Goal: Navigation & Orientation: Find specific page/section

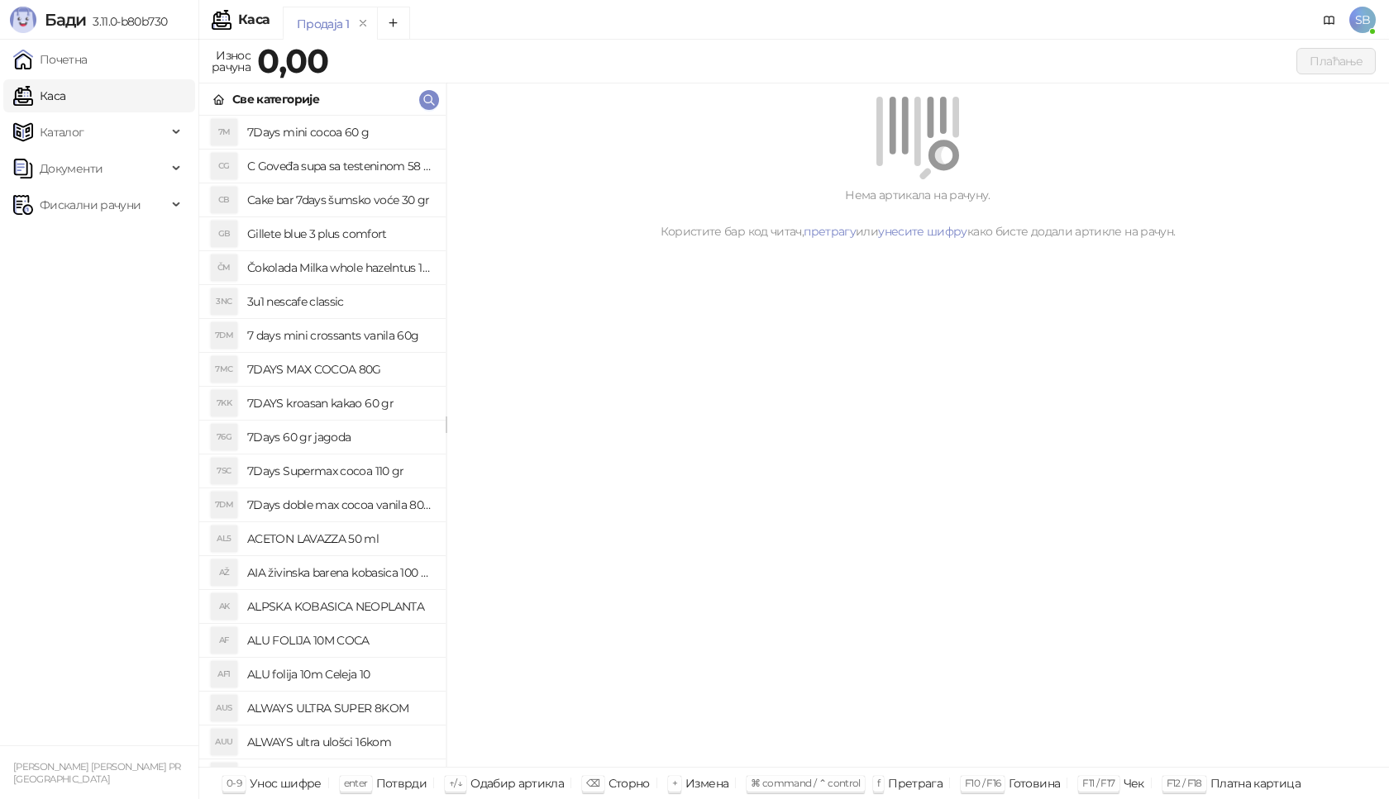
click at [44, 93] on link "Каса" at bounding box center [39, 95] width 52 height 33
click at [71, 53] on link "Почетна" at bounding box center [50, 59] width 74 height 33
click at [71, 55] on link "Почетна" at bounding box center [50, 59] width 74 height 33
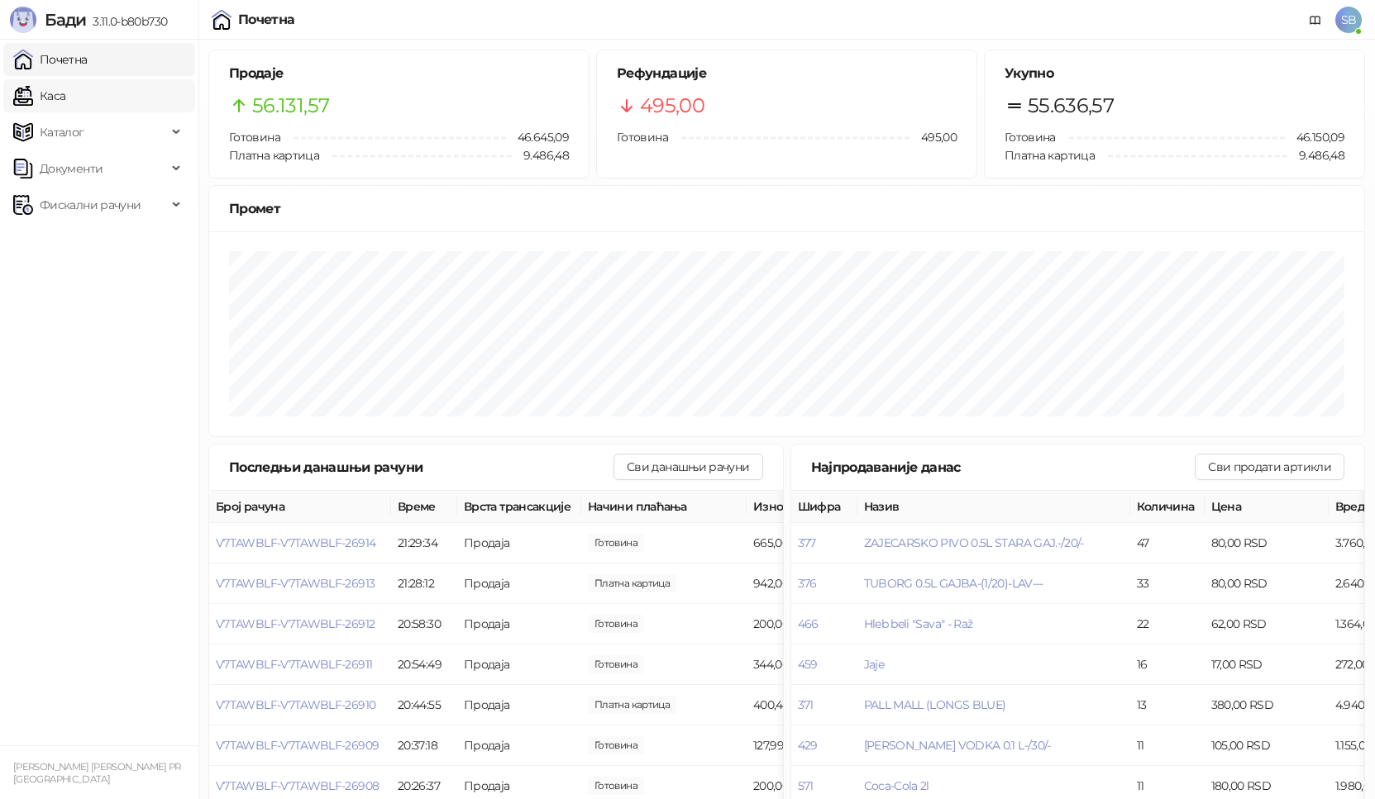
click at [65, 103] on link "Каса" at bounding box center [39, 95] width 52 height 33
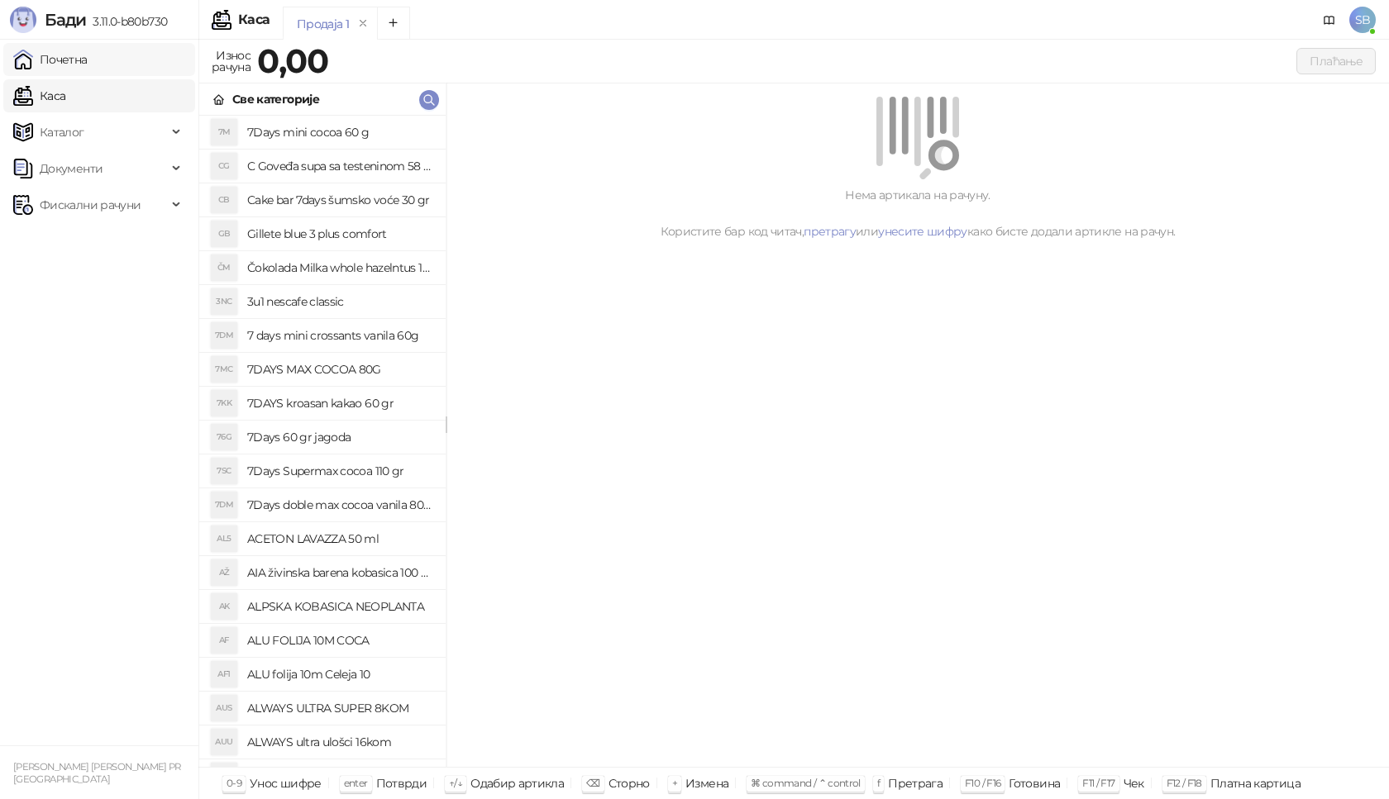
click at [88, 64] on link "Почетна" at bounding box center [50, 59] width 74 height 33
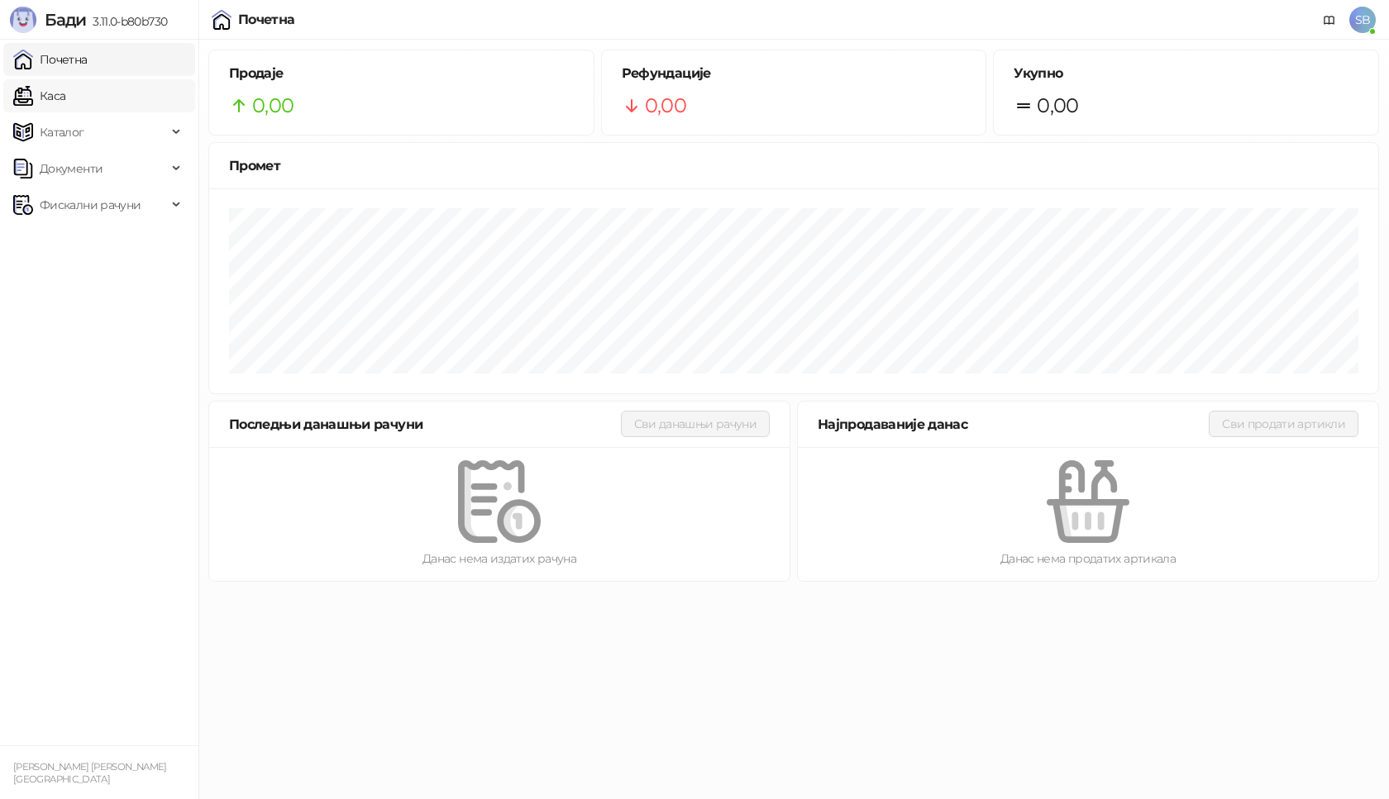
click at [42, 96] on link "Каса" at bounding box center [39, 95] width 52 height 33
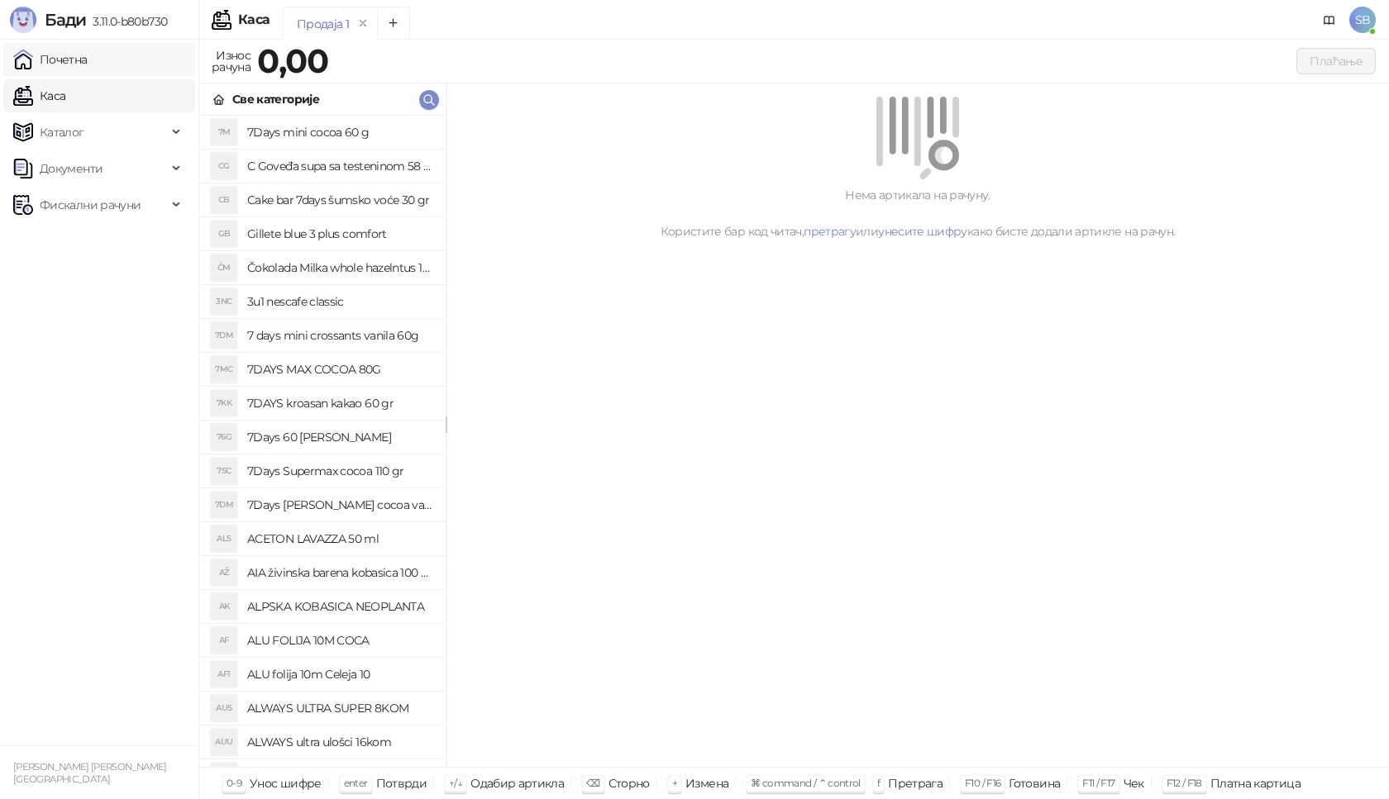
click at [71, 65] on link "Почетна" at bounding box center [50, 59] width 74 height 33
